Goal: Use online tool/utility

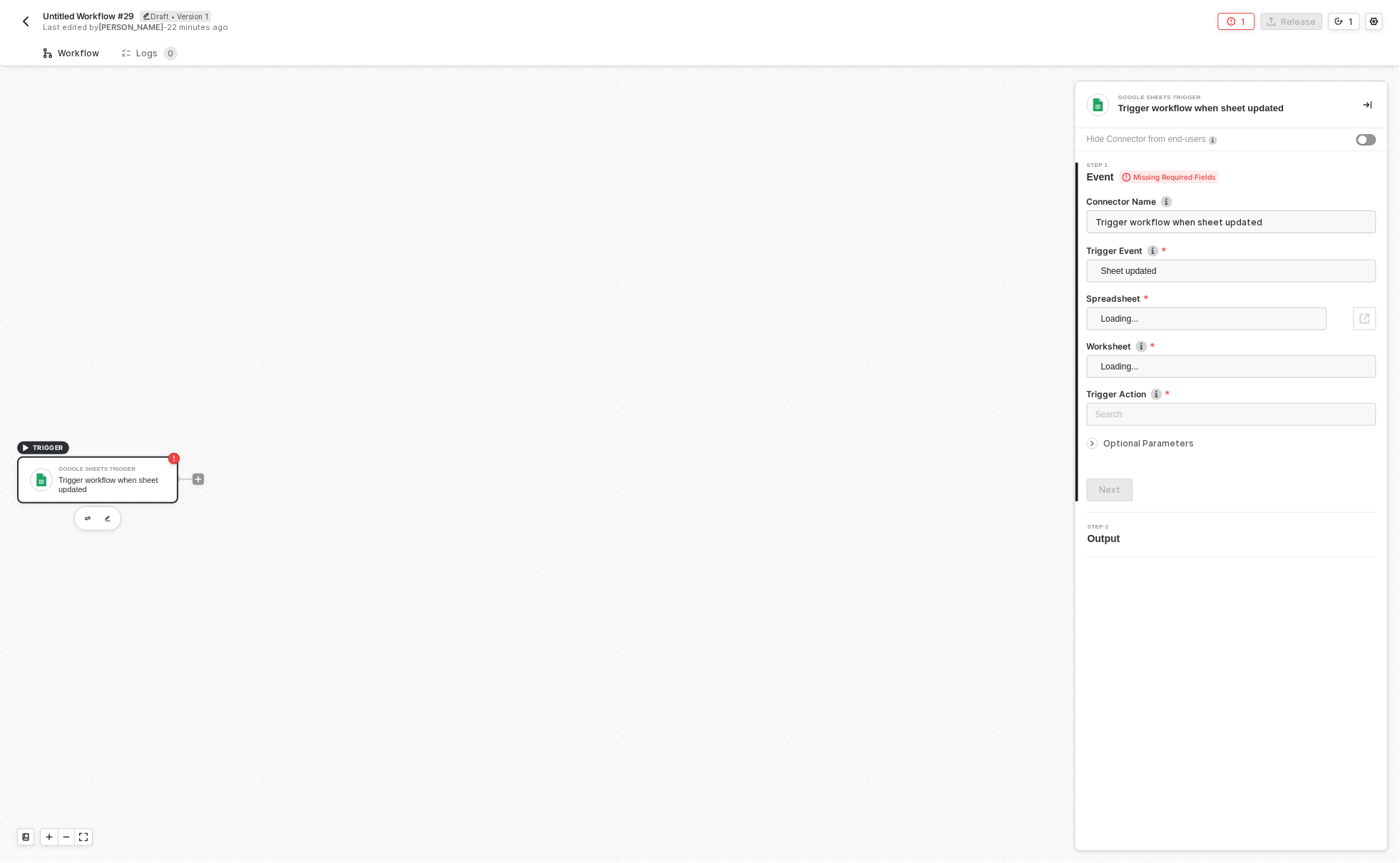
scroll to position [27, 0]
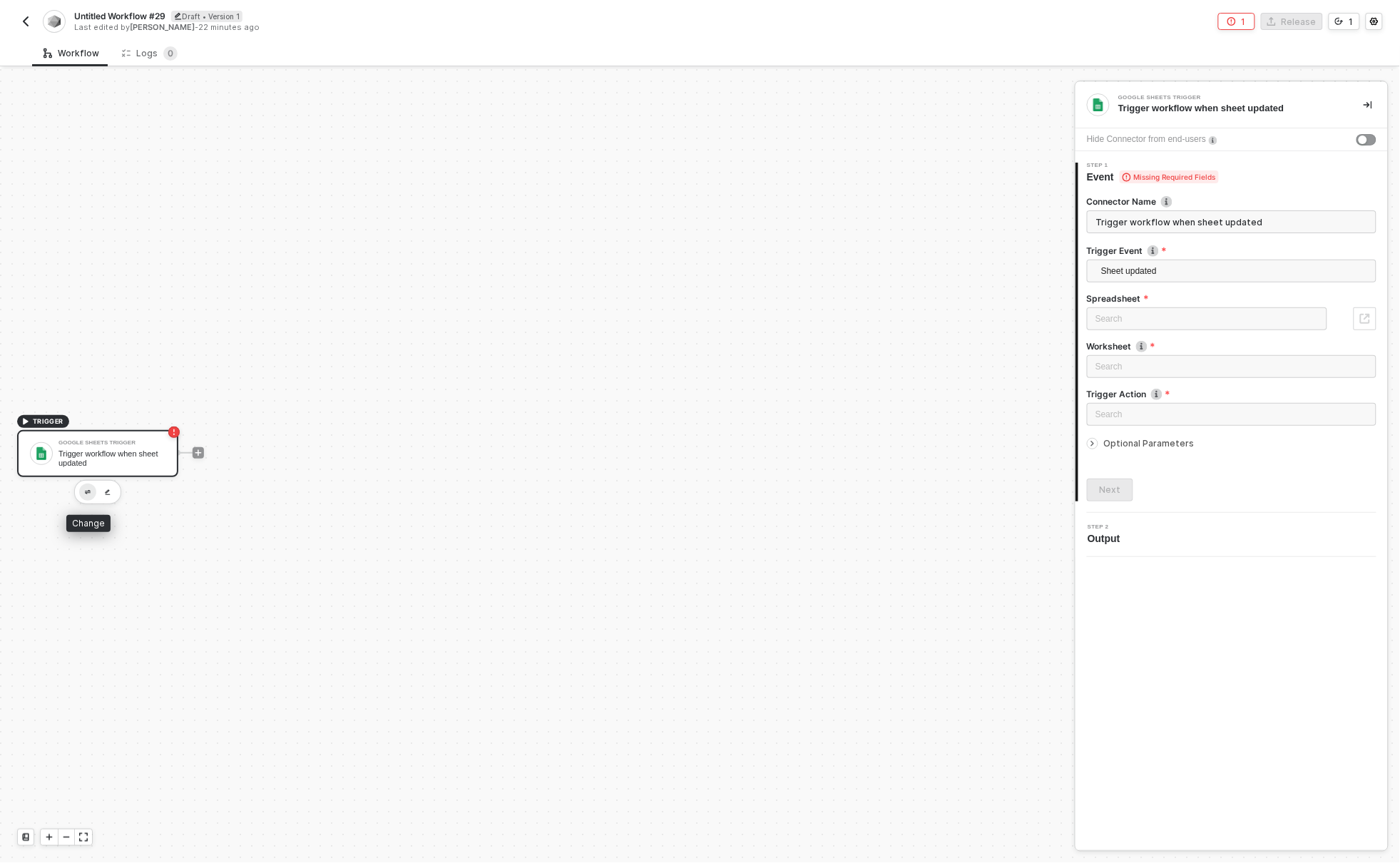
click at [85, 490] on img "button" at bounding box center [88, 493] width 5 height 5
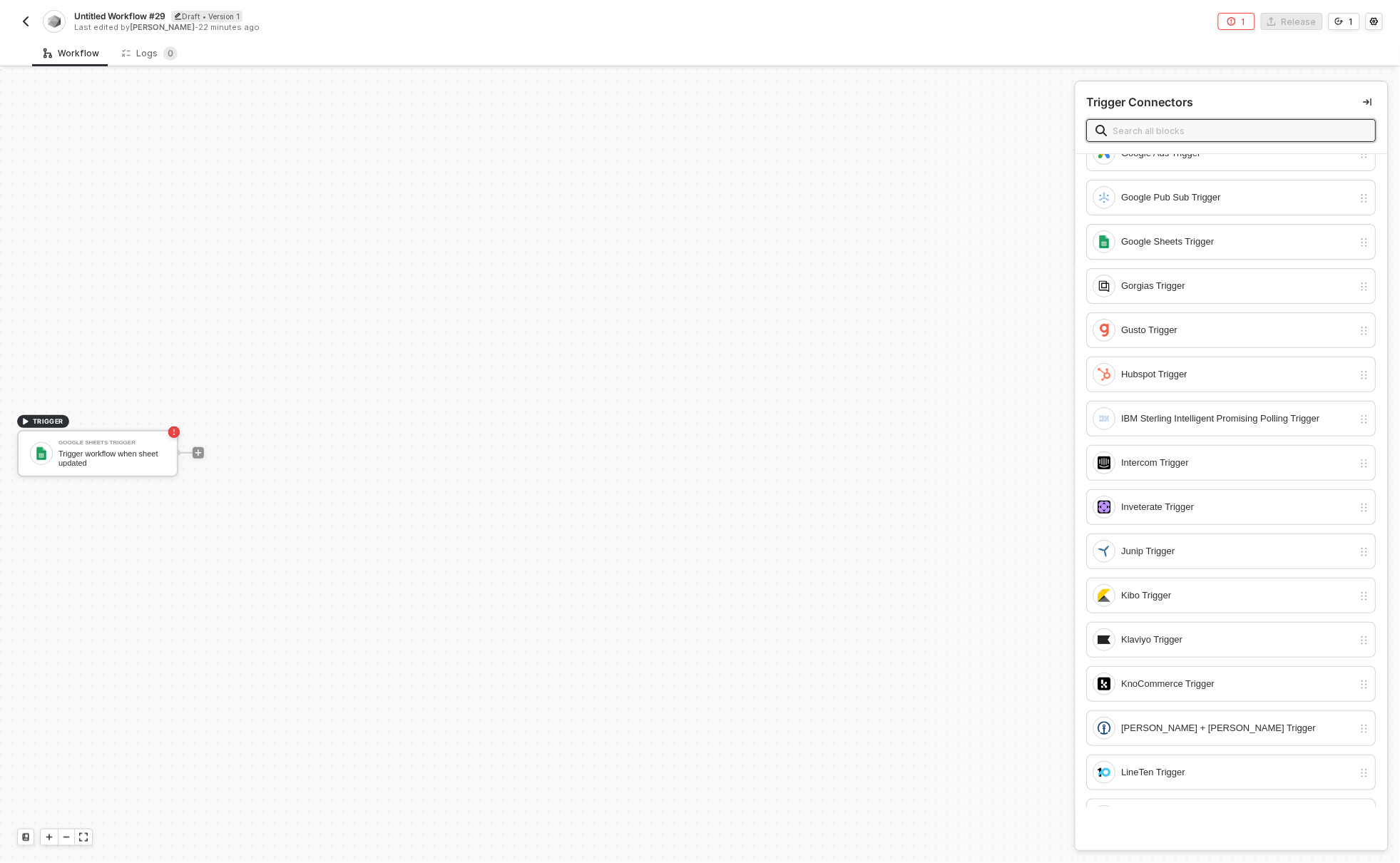
scroll to position [1715, 0]
click at [1175, 379] on div "Hubspot Trigger" at bounding box center [1237, 371] width 232 height 16
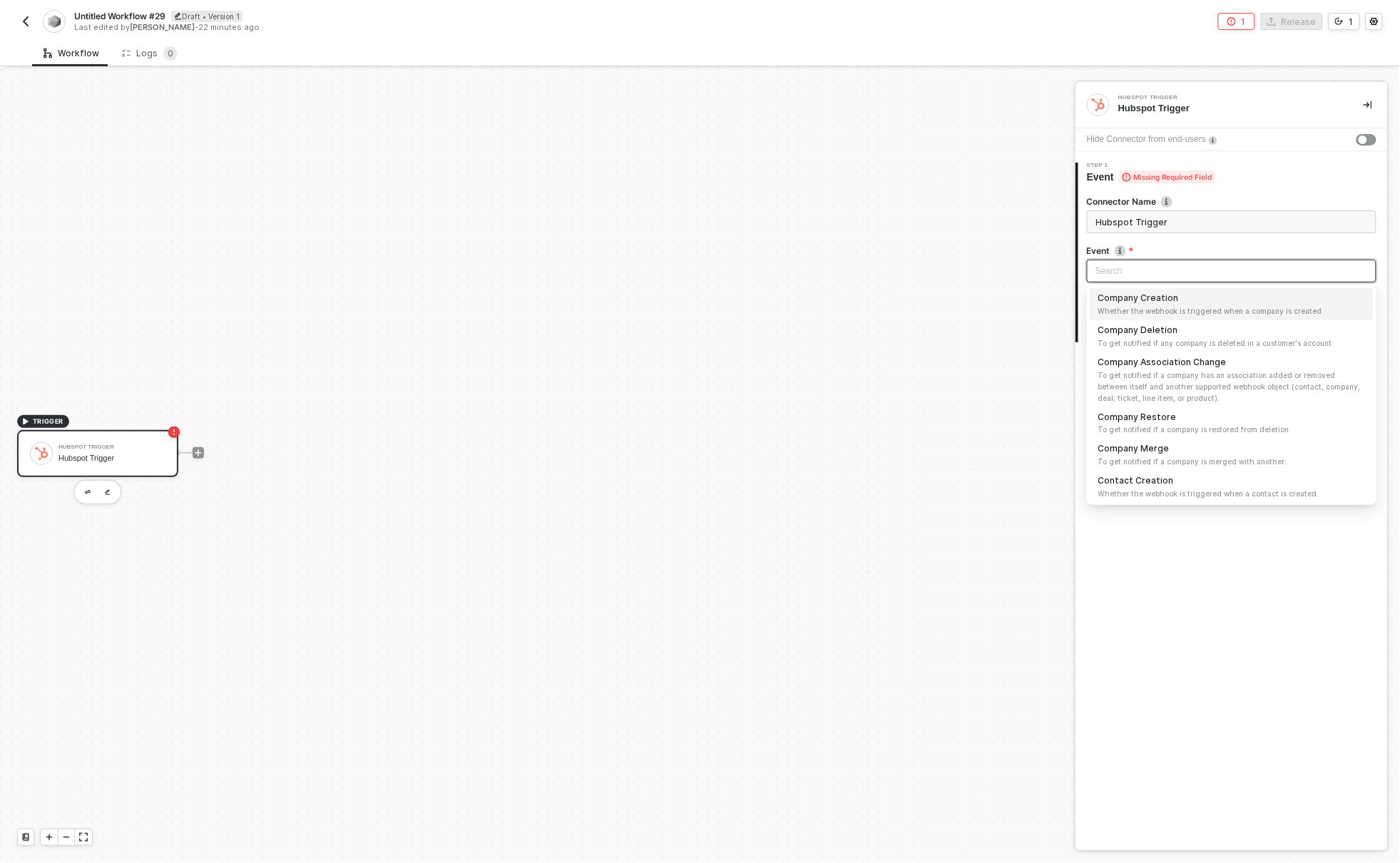
click at [1177, 268] on input "search" at bounding box center [1232, 271] width 272 height 21
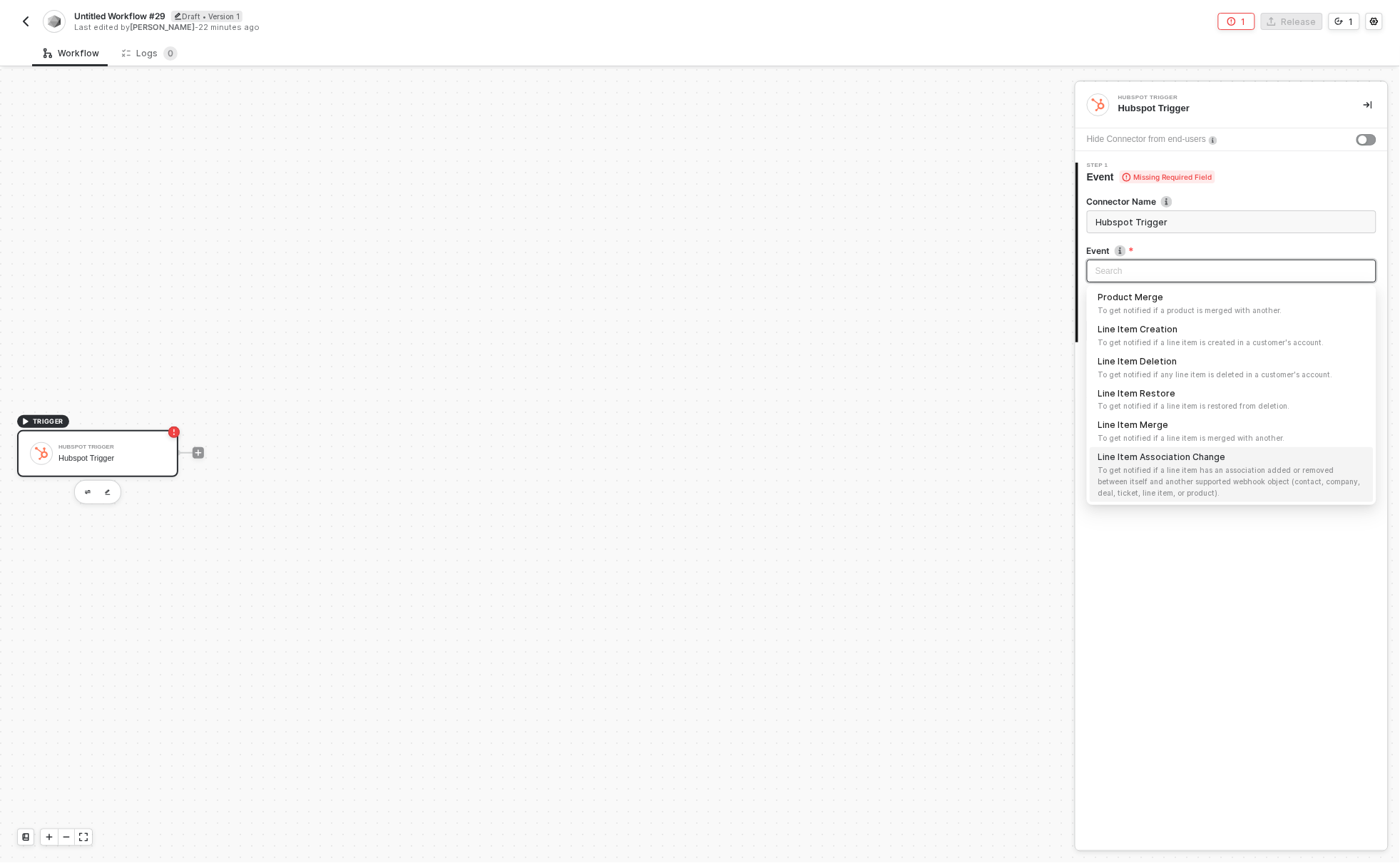
click at [1216, 691] on div "Hubspot Trigger Hubspot Trigger Hide Connector from end-users 1 Step 1 Event Mi…" at bounding box center [1231, 466] width 312 height 768
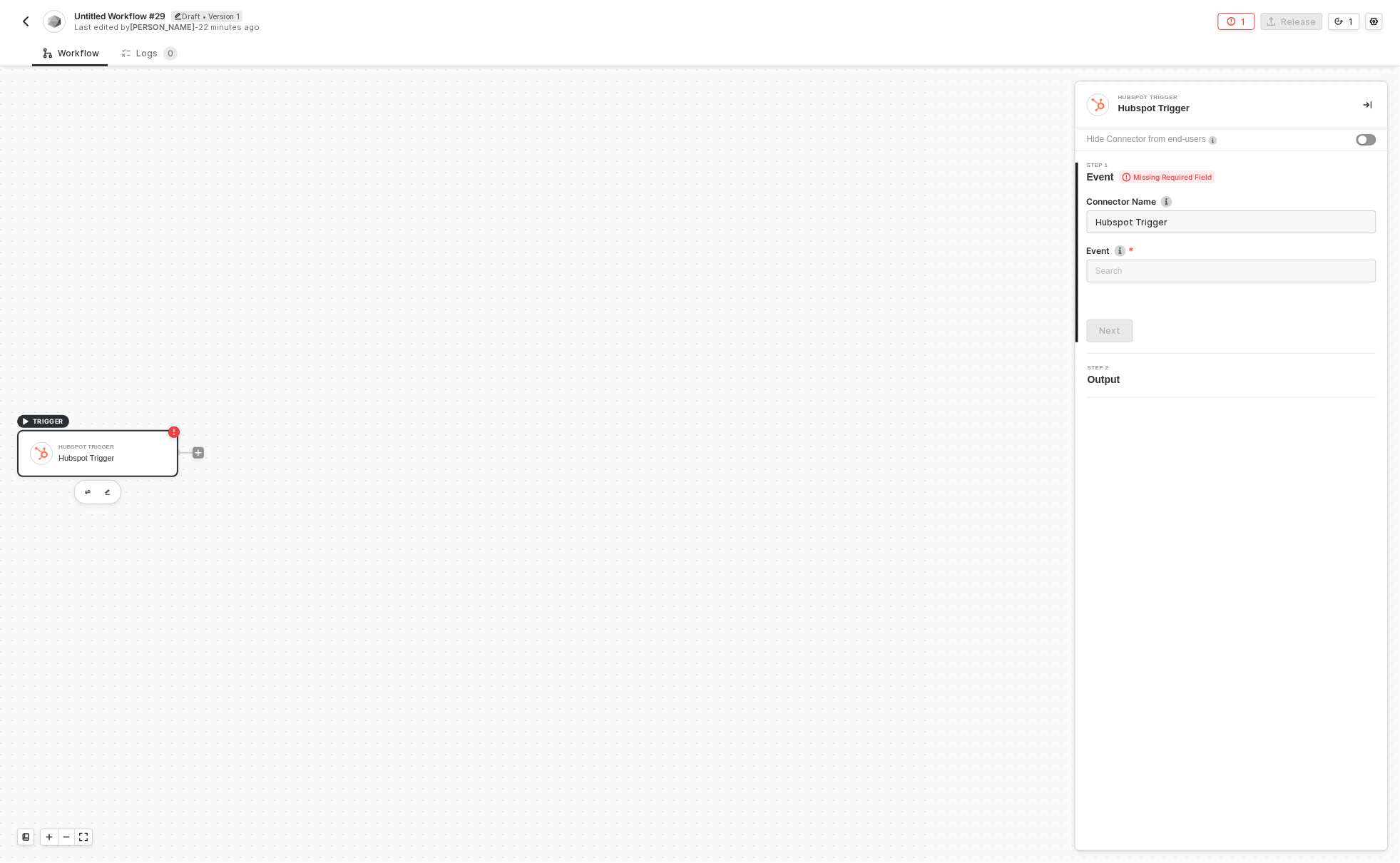
click at [1206, 568] on div "Hubspot Trigger Hubspot Trigger Hide Connector from end-users 1 Step 1 Event Mi…" at bounding box center [1231, 466] width 312 height 768
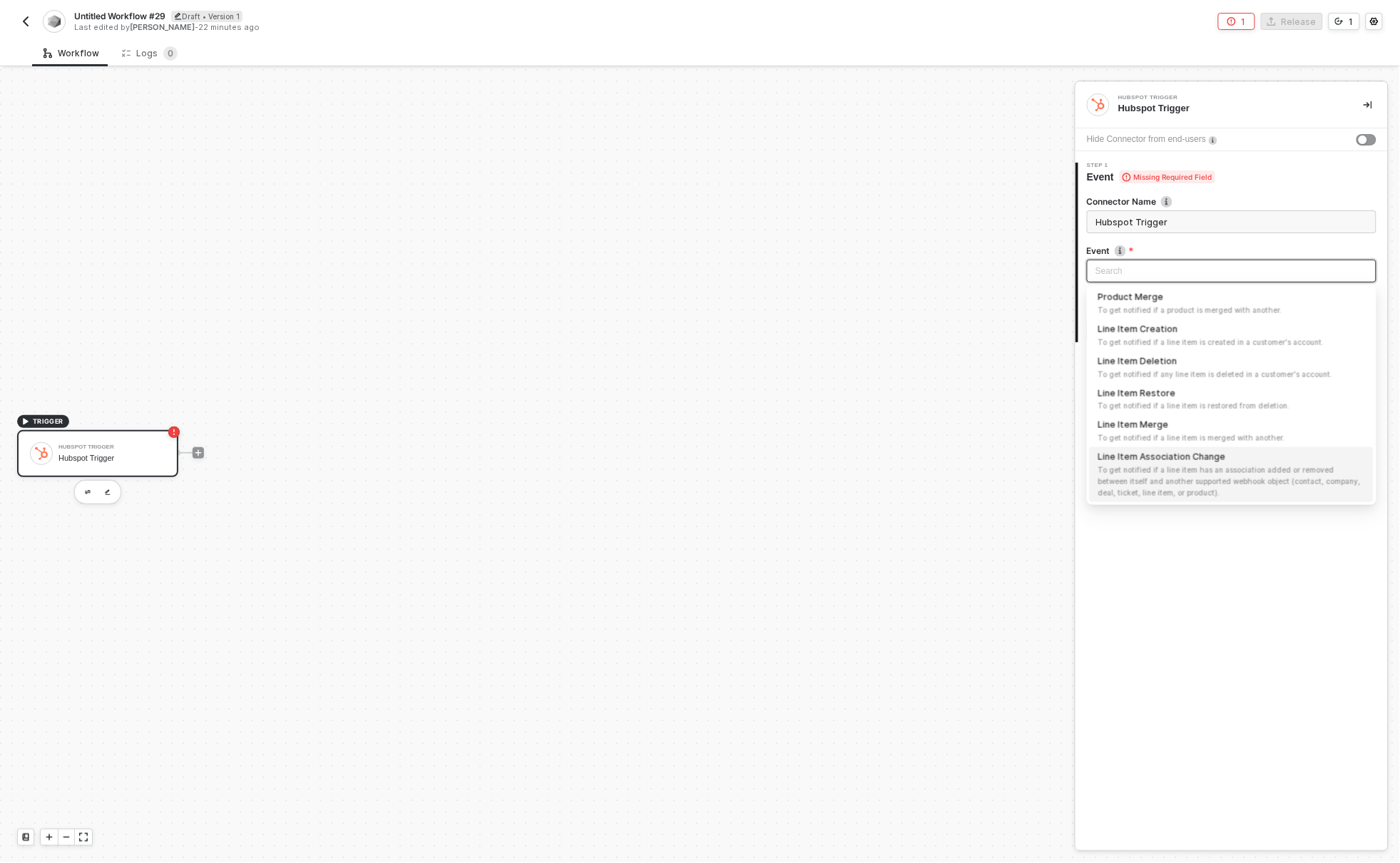
click at [1166, 263] on input "search" at bounding box center [1232, 271] width 272 height 21
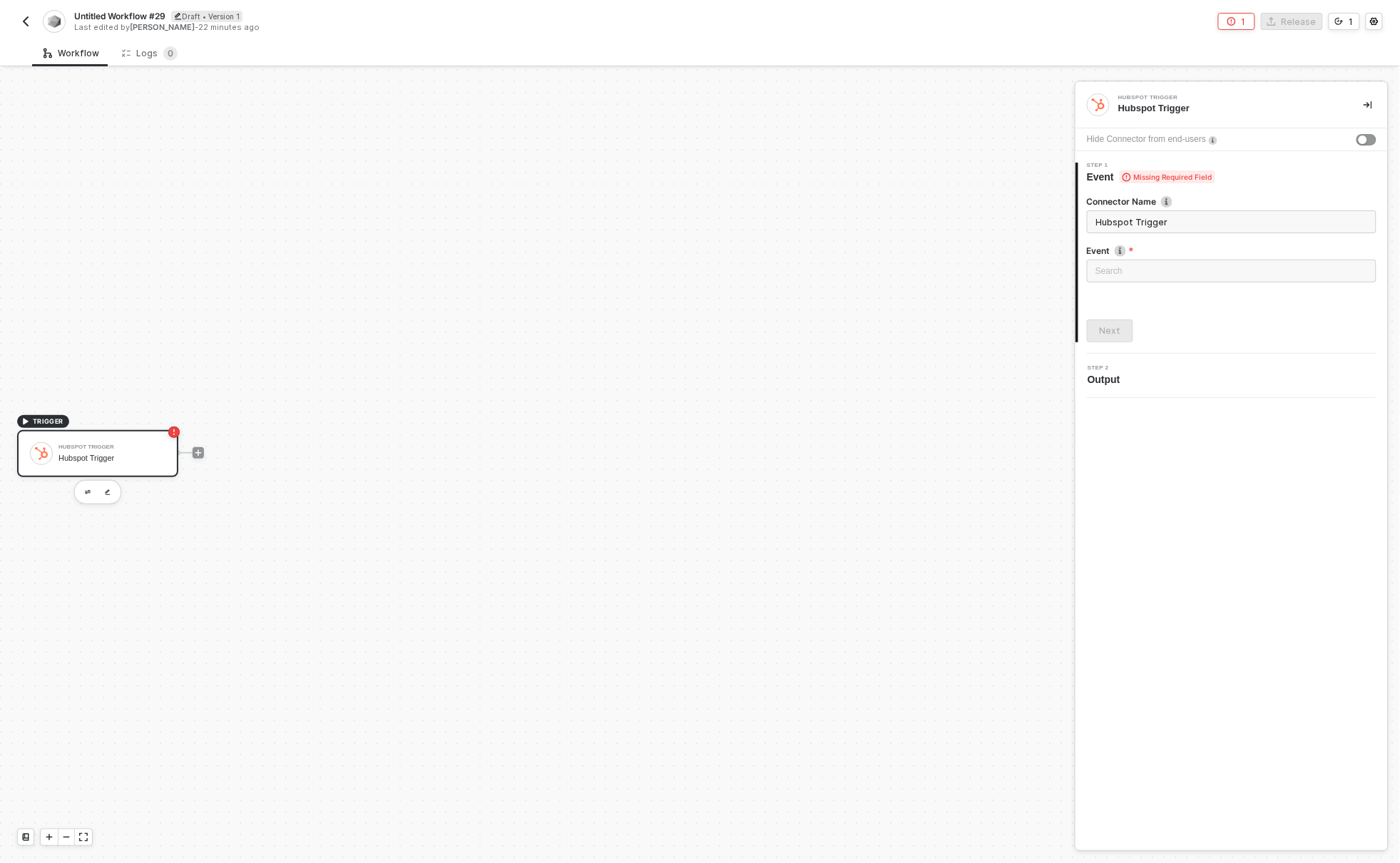
click at [20, 20] on img "button" at bounding box center [26, 21] width 11 height 11
